Goal: Information Seeking & Learning: Learn about a topic

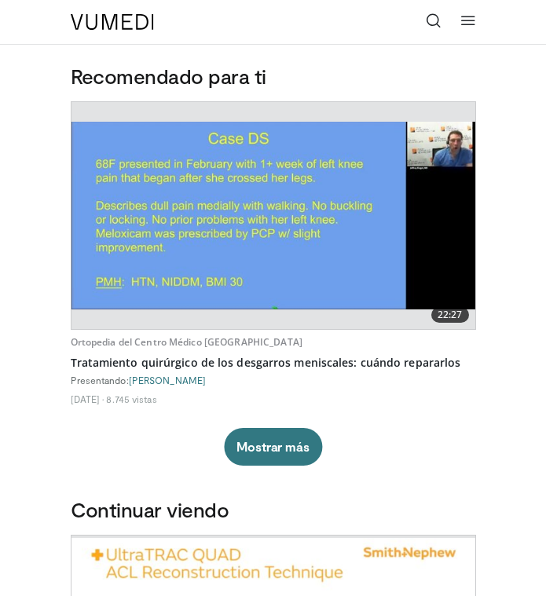
click at [437, 19] on icon at bounding box center [434, 21] width 16 height 16
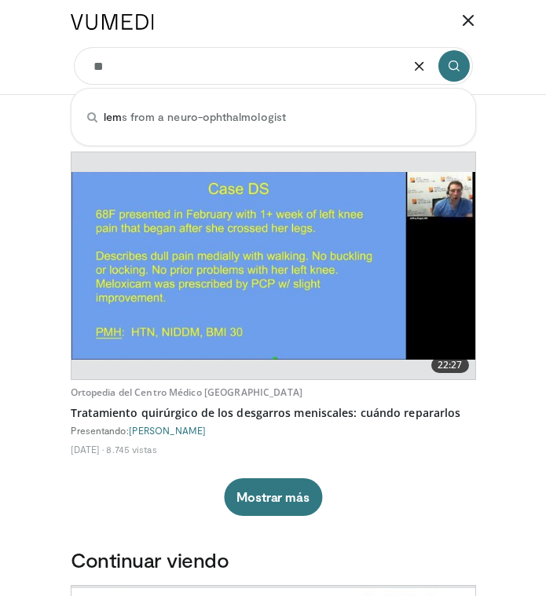
type input "*"
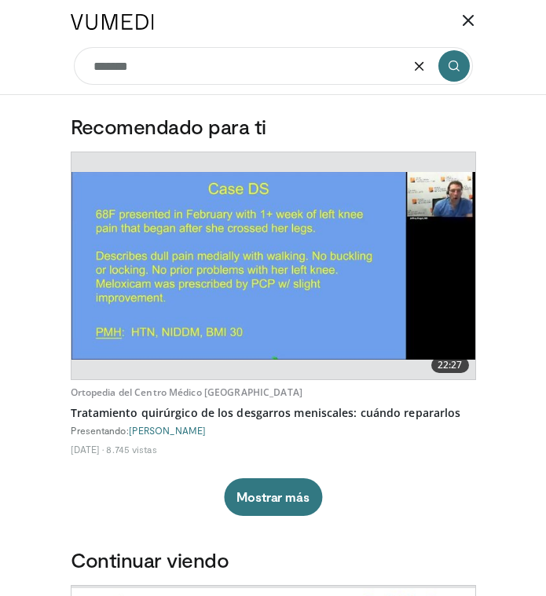
type input "*******"
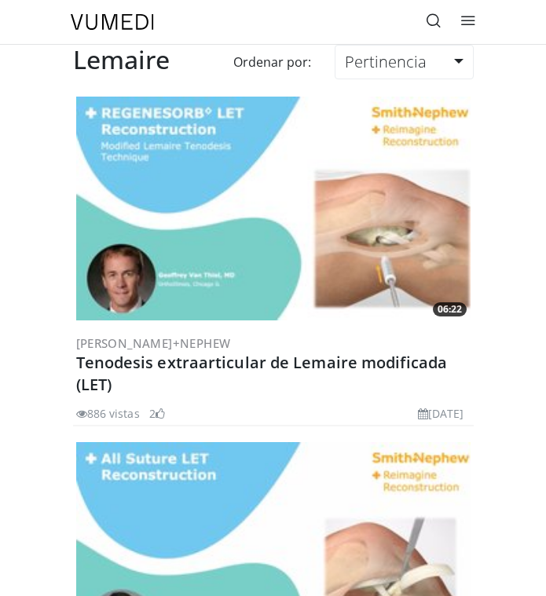
click at [198, 217] on img at bounding box center [273, 208] width 394 height 223
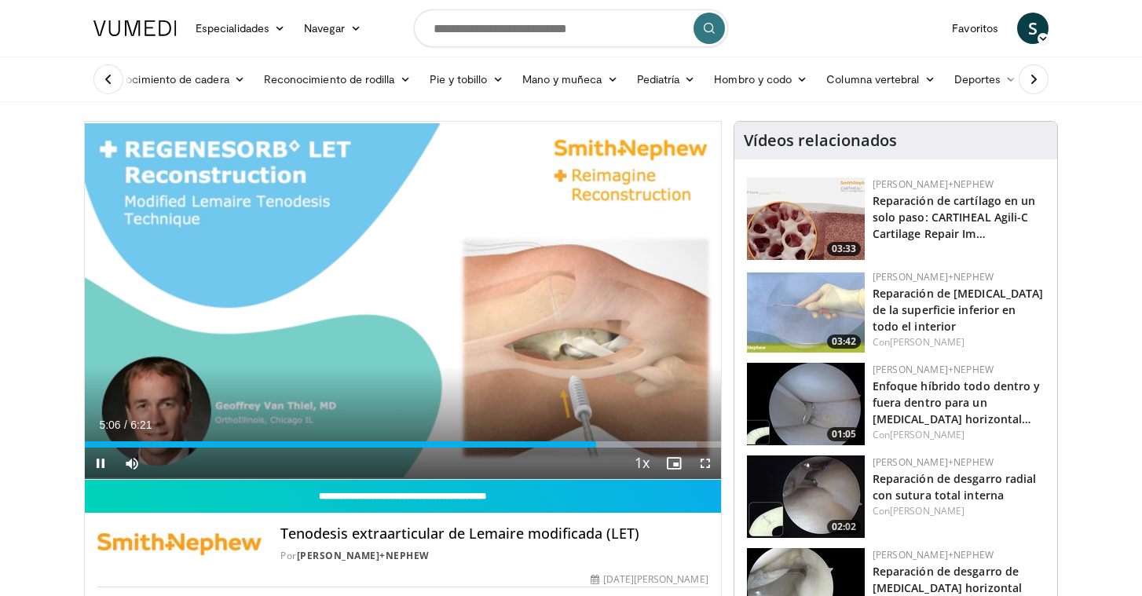
click at [529, 463] on div "Current Time 5:06 / Duration 6:21 Pause Skip Backward Skip Forward Mute 68% Loa…" at bounding box center [403, 463] width 636 height 31
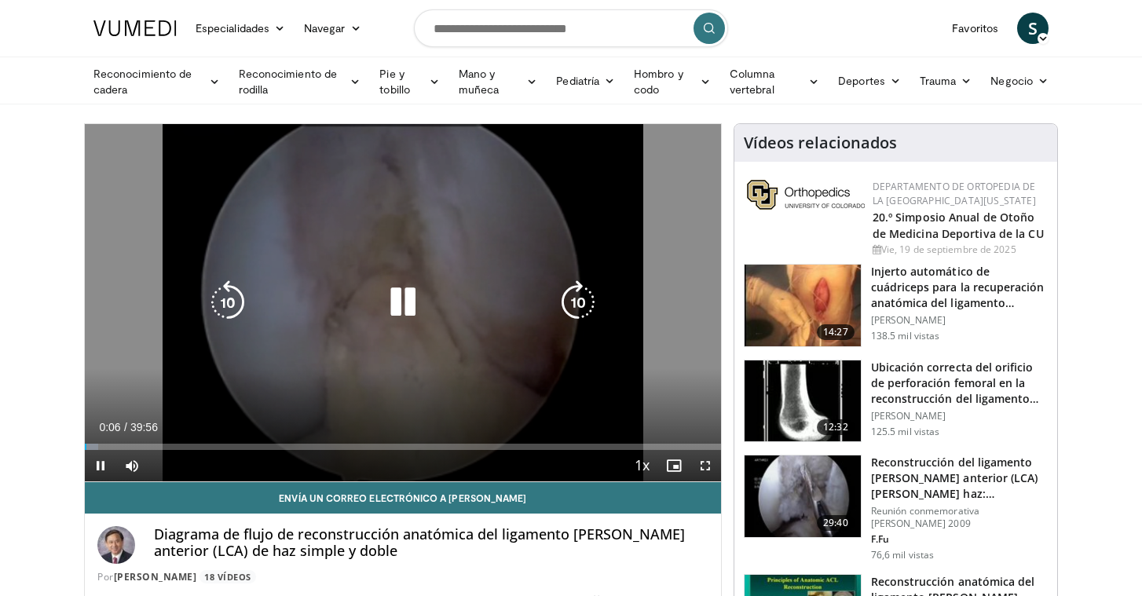
click at [320, 214] on div "10 seconds Tap to unmute" at bounding box center [403, 302] width 636 height 357
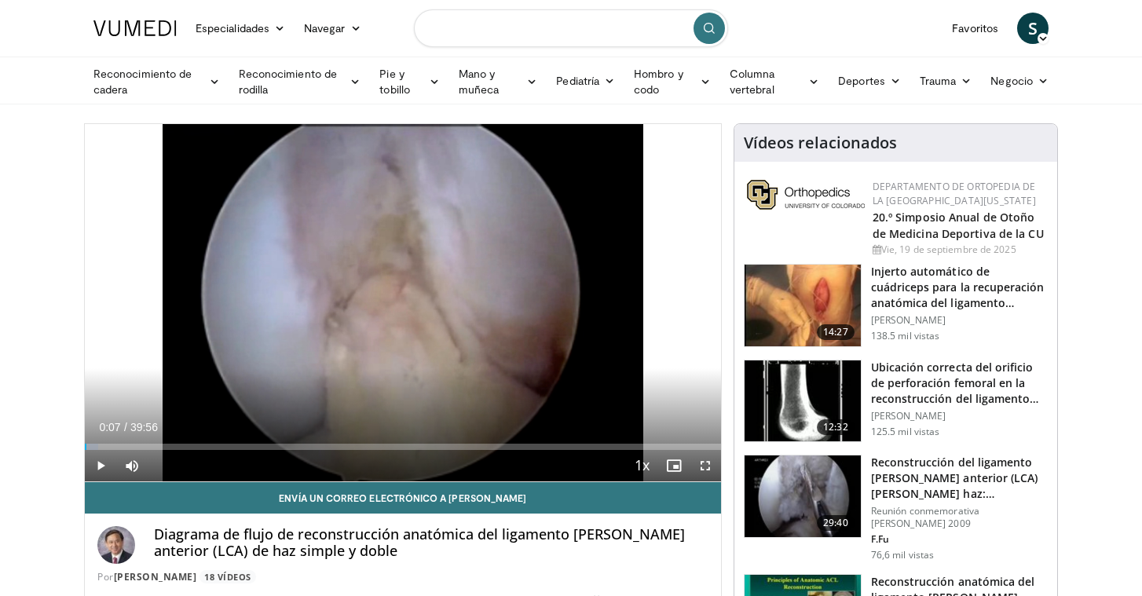
click at [488, 28] on input "Buscar temas, intervenciones" at bounding box center [571, 28] width 314 height 38
type input "**********"
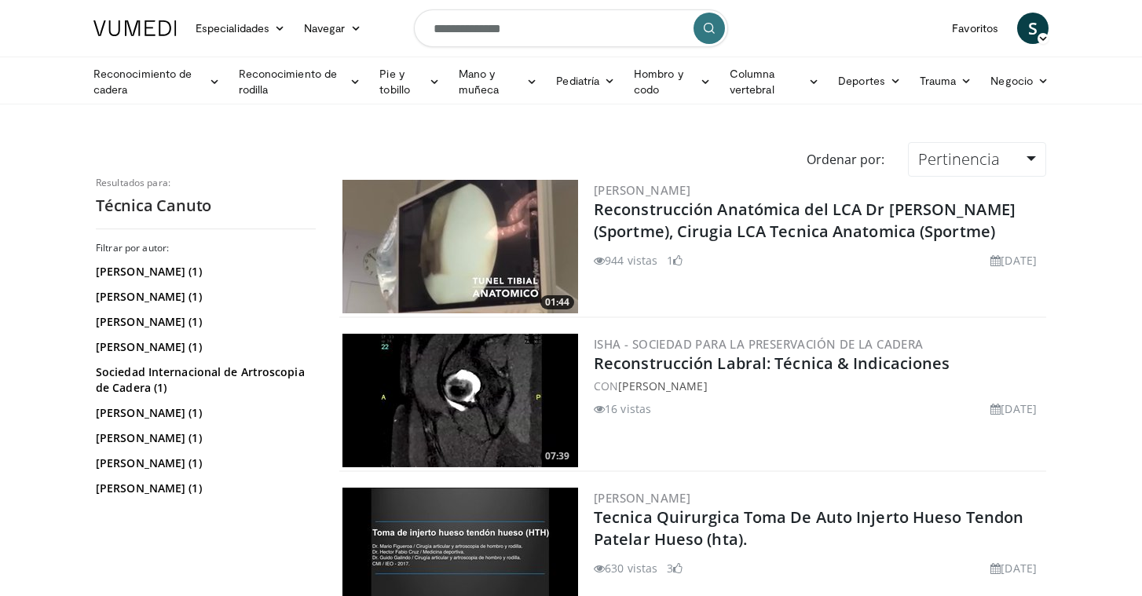
click at [521, 42] on input "**********" at bounding box center [571, 28] width 314 height 38
click at [346, 85] on link "Reconocimiento de rodilla" at bounding box center [299, 81] width 141 height 31
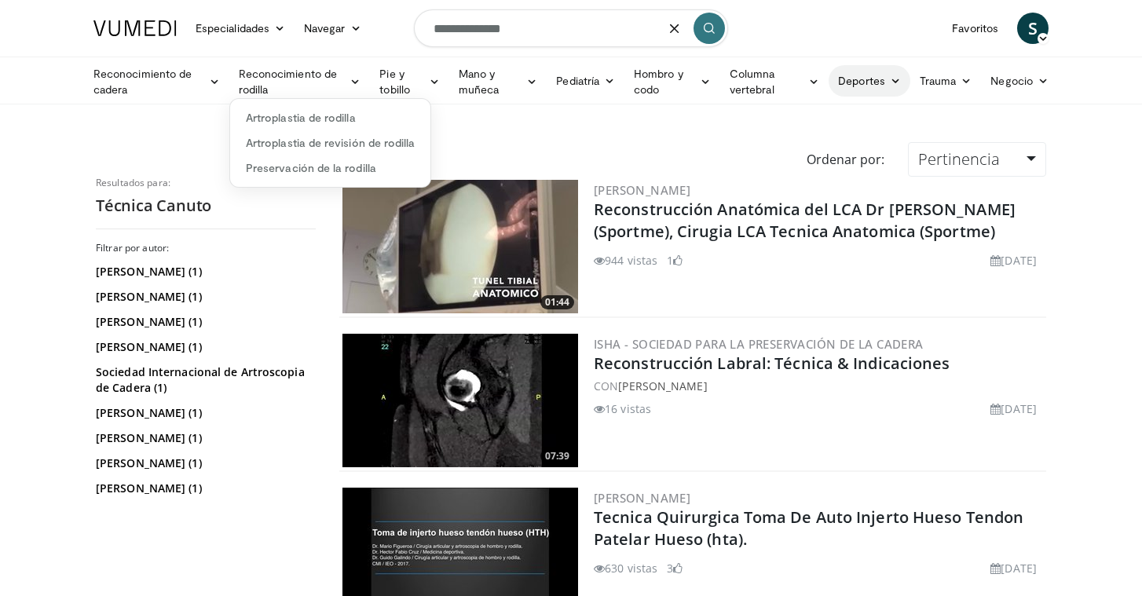
click at [870, 75] on font "Deportes" at bounding box center [861, 80] width 47 height 13
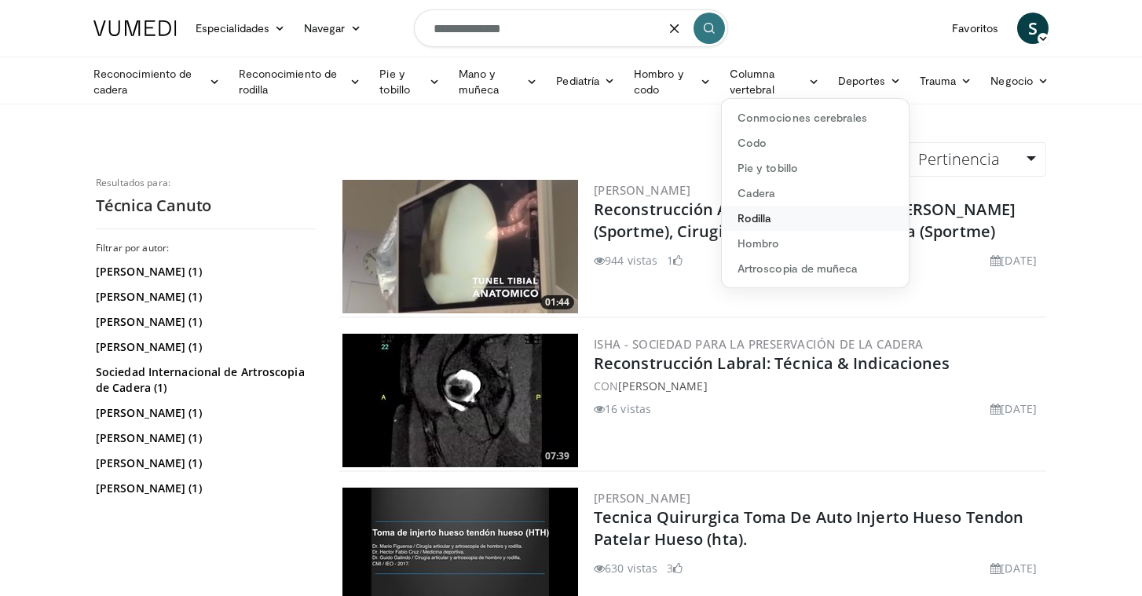
click at [756, 219] on font "Rodilla" at bounding box center [754, 217] width 35 height 13
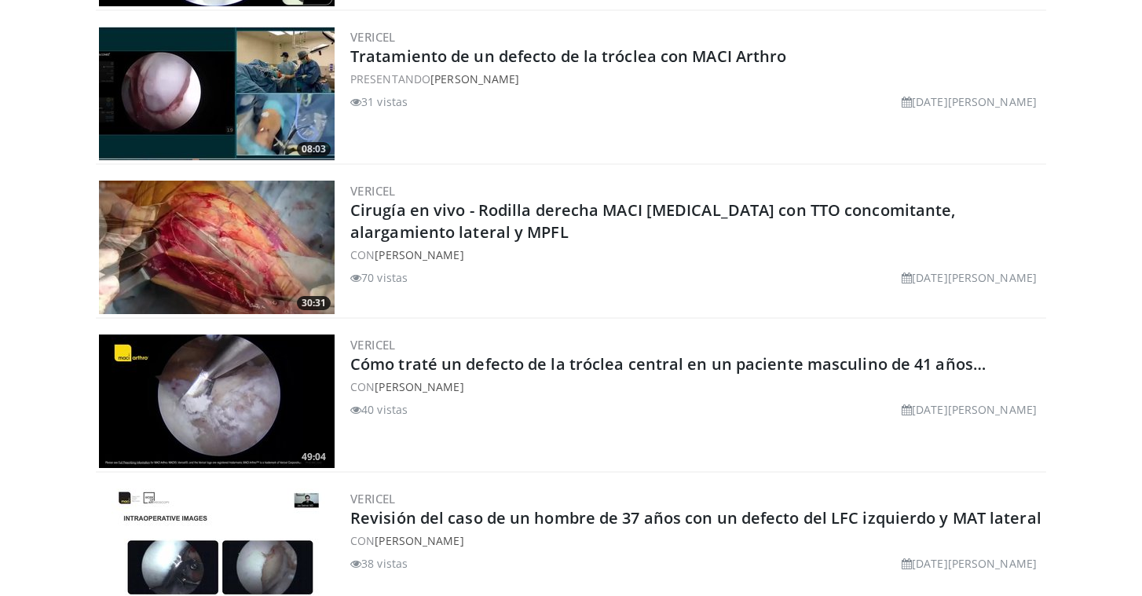
scroll to position [2110, 0]
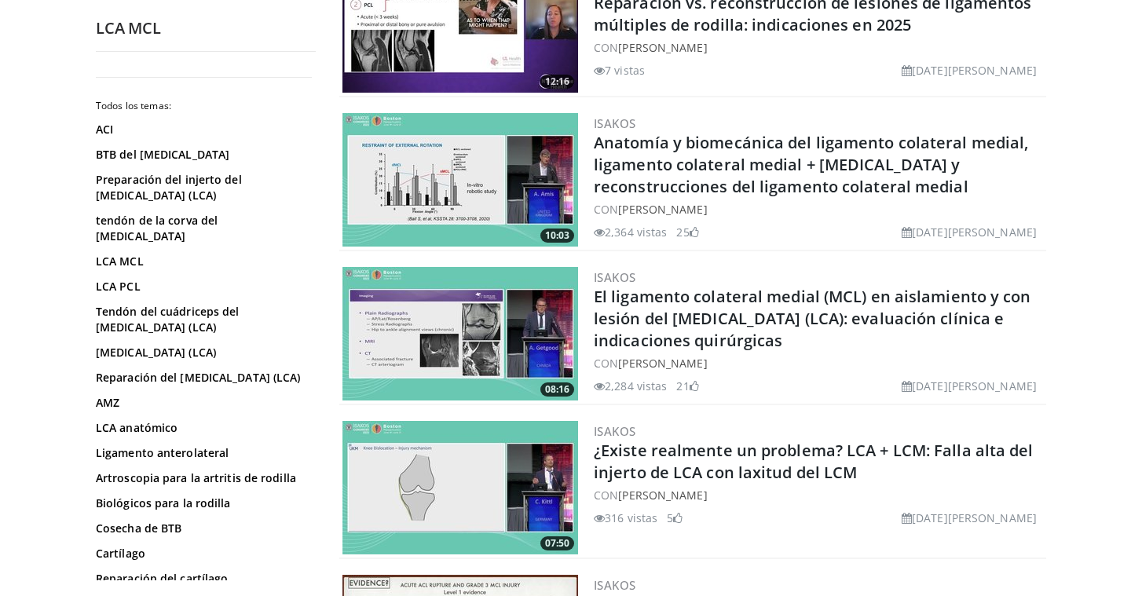
scroll to position [214, 0]
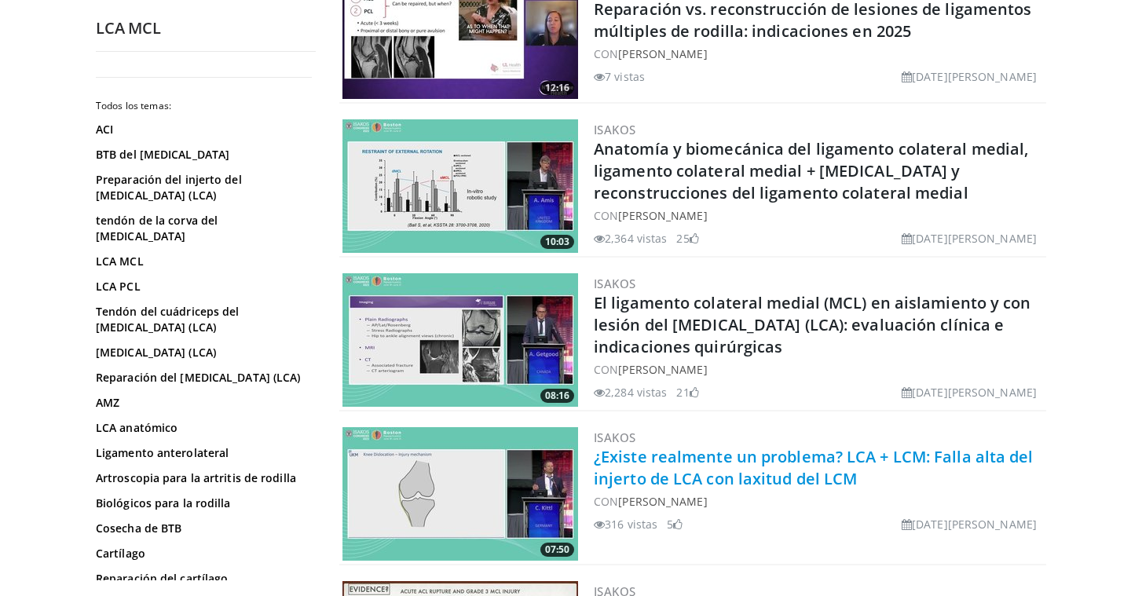
click at [764, 464] on font "¿Existe realmente un problema? LCA + LCM: Falla alta del injerto de LCA con lax…" at bounding box center [814, 467] width 440 height 43
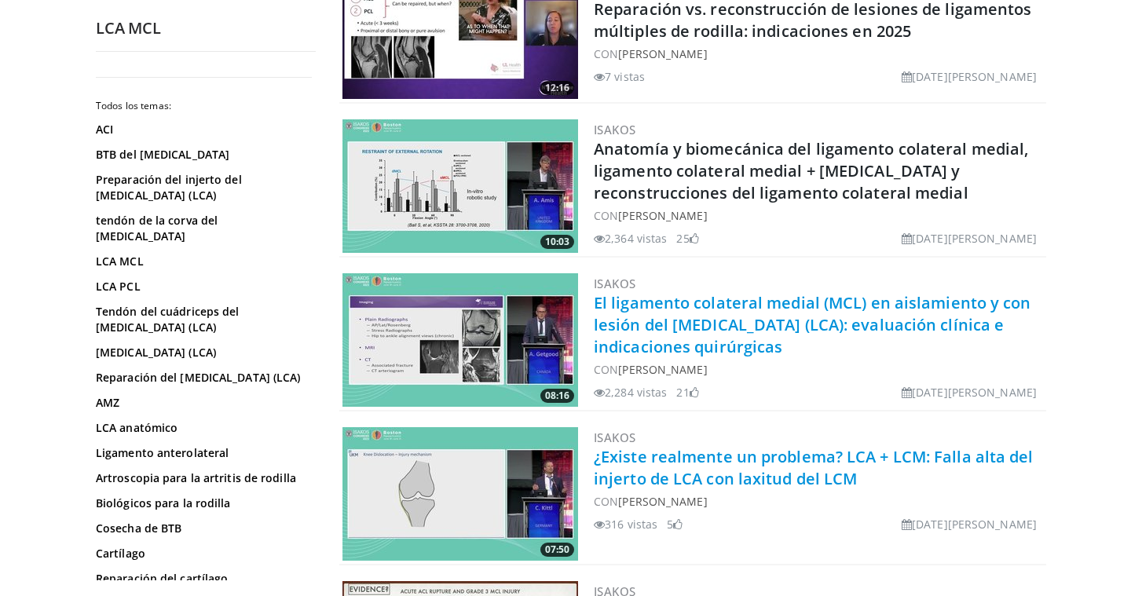
click at [757, 317] on font "El ligamento colateral medial (MCL) en aislamiento y con lesión del ligamento c…" at bounding box center [812, 324] width 437 height 65
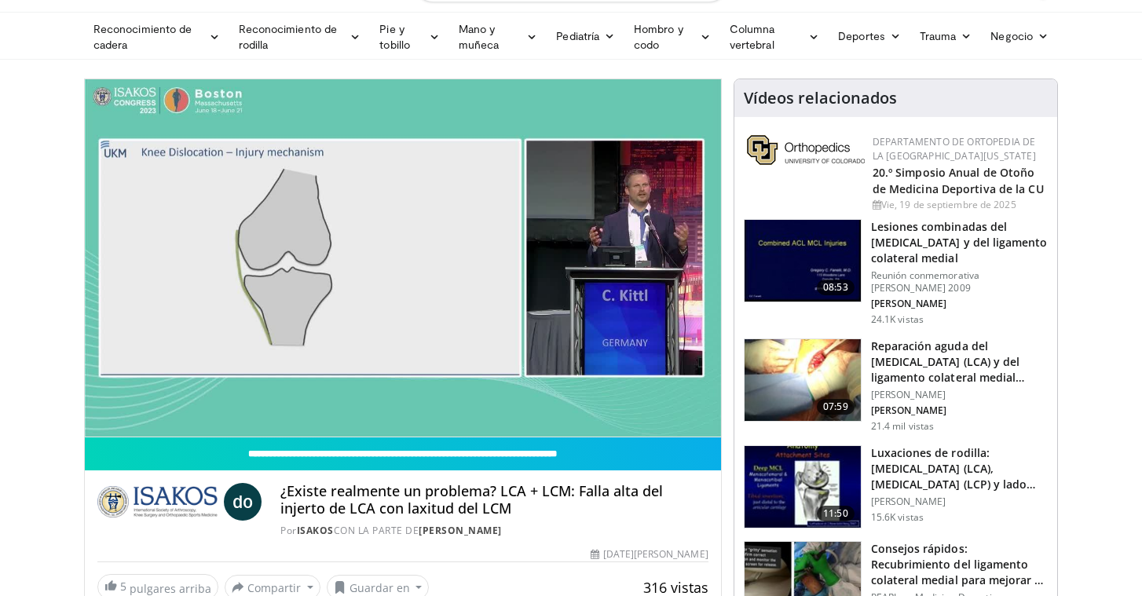
scroll to position [42, 0]
